Goal: Transaction & Acquisition: Purchase product/service

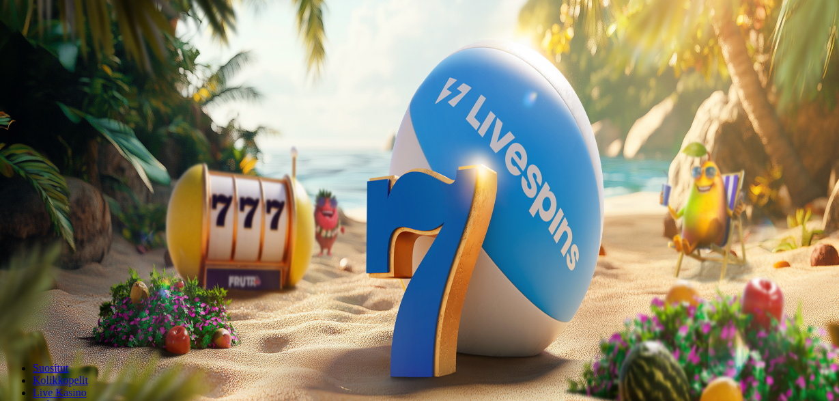
click at [11, 321] on span "minus icon" at bounding box center [11, 321] width 0 height 0
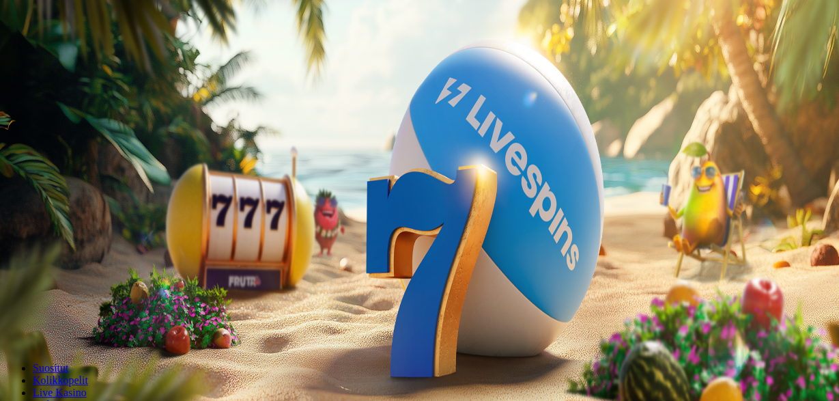
click at [27, 321] on span "plus icon" at bounding box center [27, 321] width 0 height 0
type input "**"
click at [72, 326] on span "Talleta ja pelaa" at bounding box center [41, 331] width 61 height 10
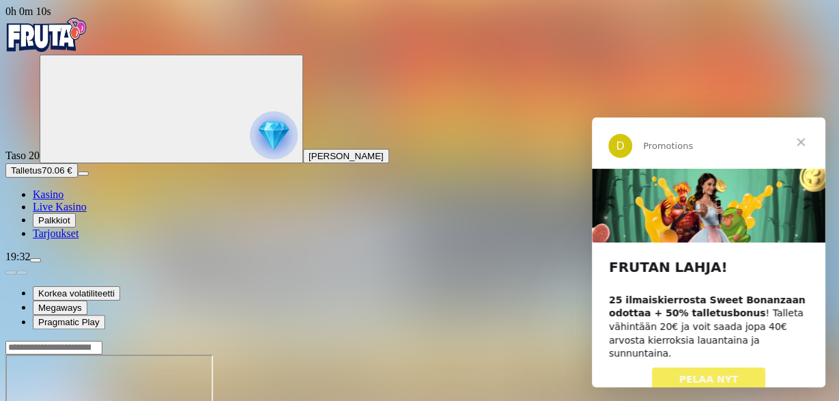
click at [805, 138] on span "Sulje" at bounding box center [800, 141] width 49 height 49
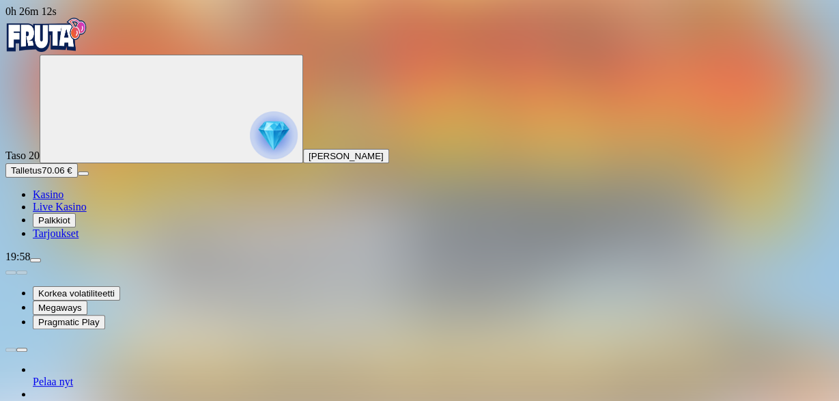
click at [40, 149] on span "Taso 20" at bounding box center [22, 155] width 34 height 12
click at [79, 48] on img "Primary" at bounding box center [46, 35] width 82 height 34
click at [81, 46] on img "Primary" at bounding box center [46, 35] width 82 height 34
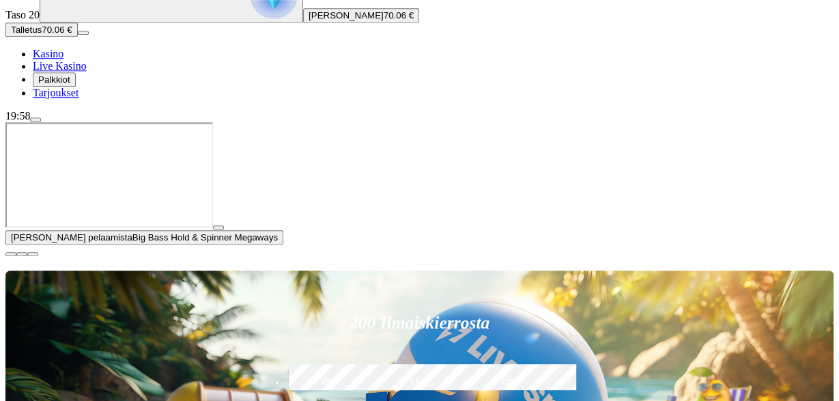
scroll to position [142, 0]
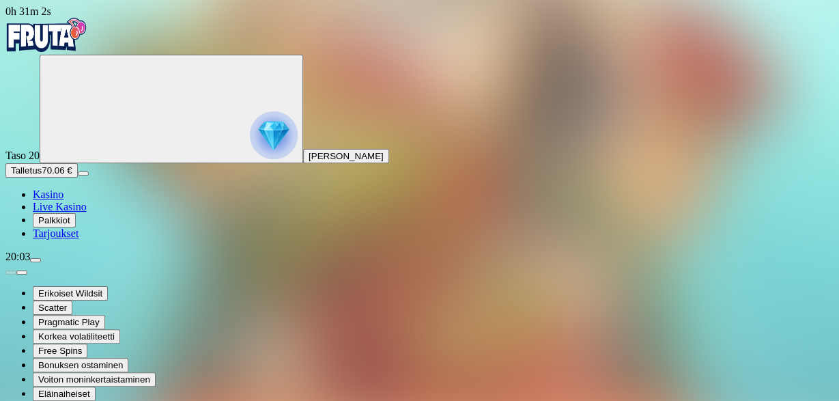
click at [83, 41] on img "Primary" at bounding box center [46, 35] width 82 height 34
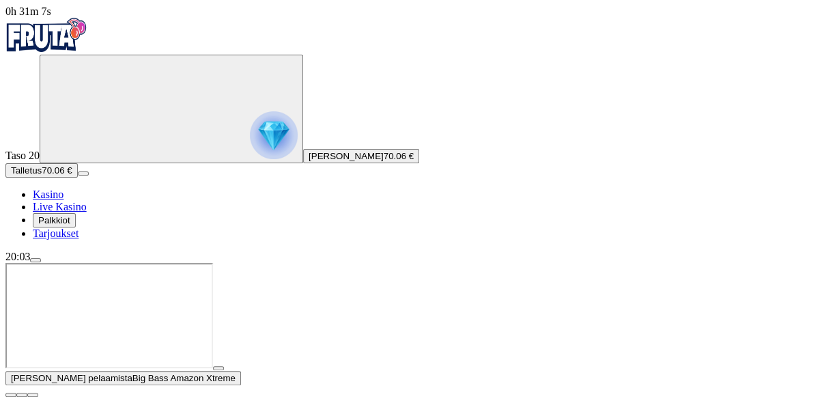
scroll to position [142, 0]
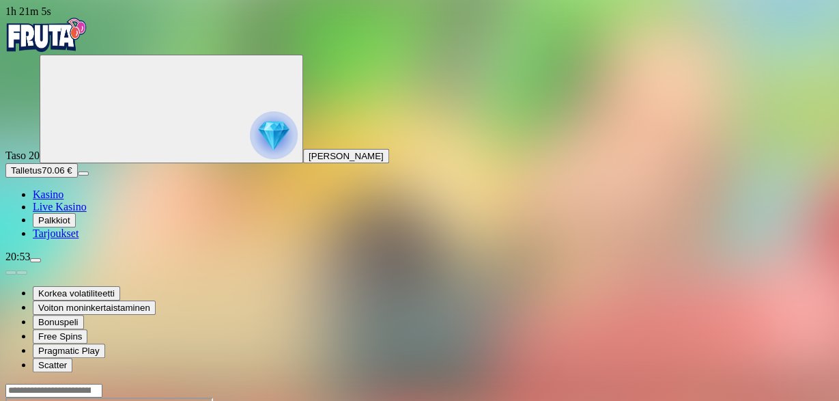
click at [87, 47] on img "Primary" at bounding box center [46, 35] width 82 height 34
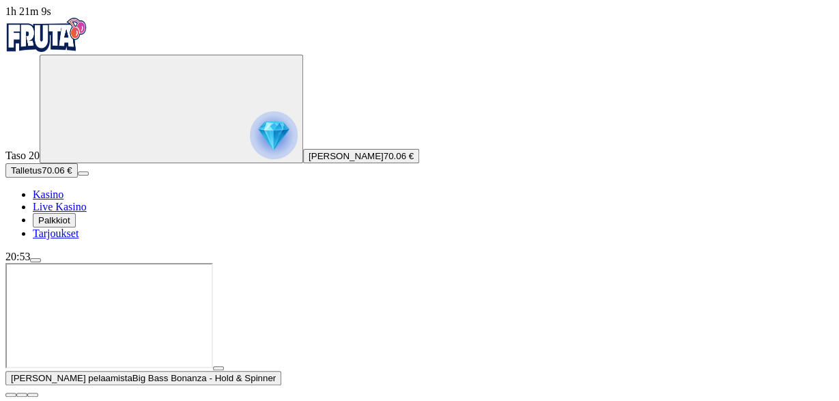
scroll to position [213, 0]
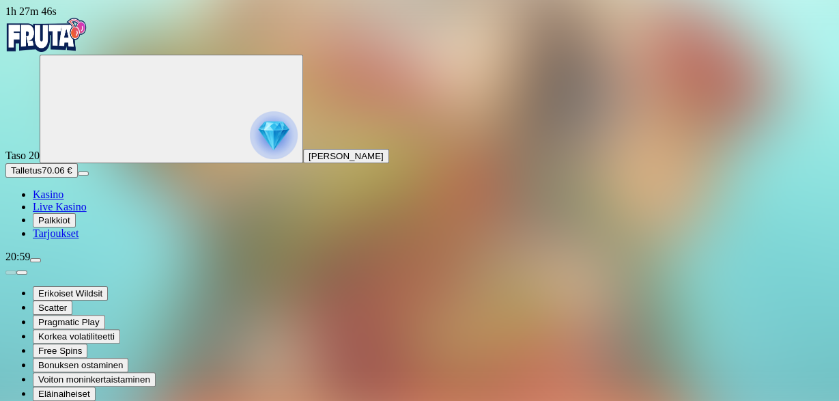
click at [35, 260] on span "menu icon" at bounding box center [35, 260] width 0 height 0
